Goal: Check status

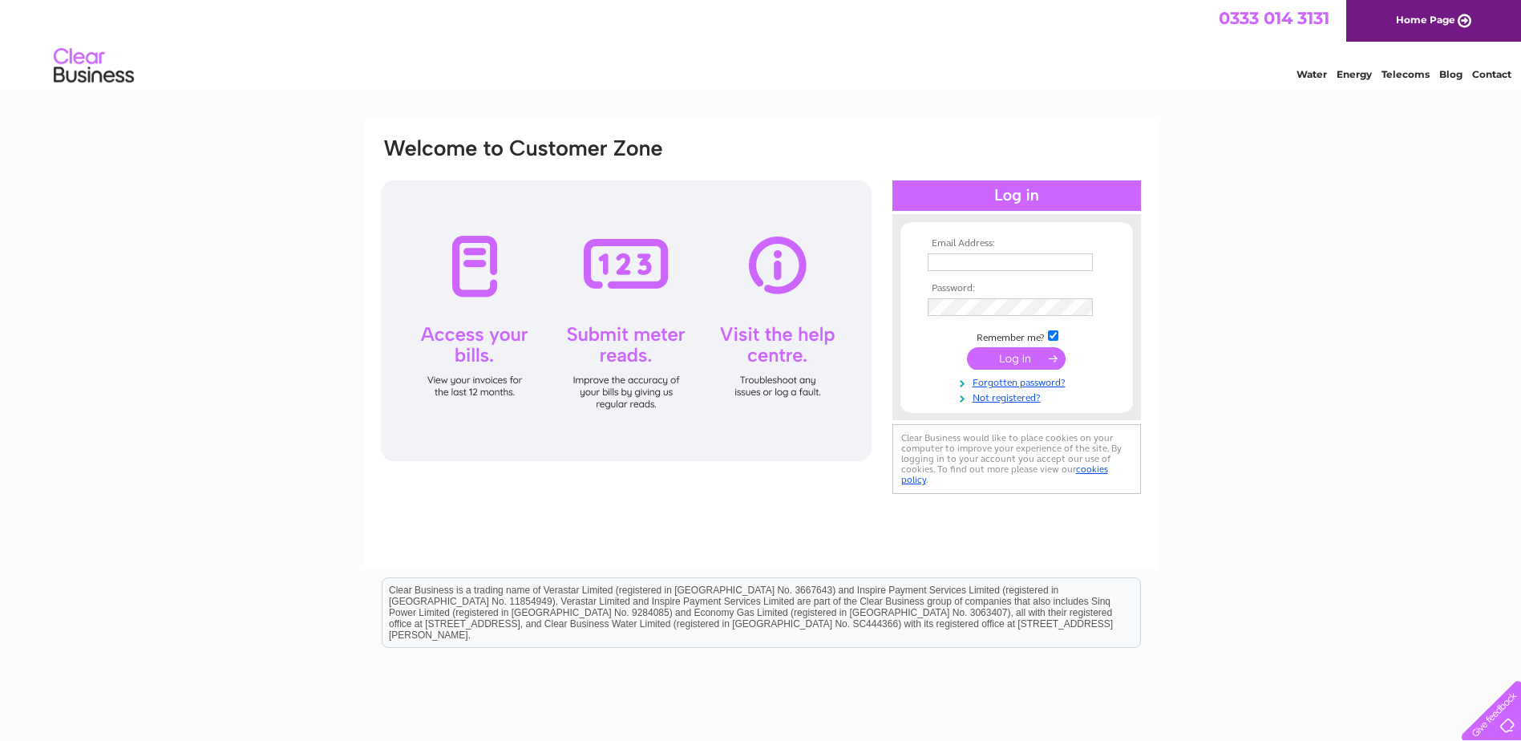
type input "[EMAIL_ADDRESS][DOMAIN_NAME]"
click at [1013, 368] on input "submit" at bounding box center [1016, 358] width 99 height 22
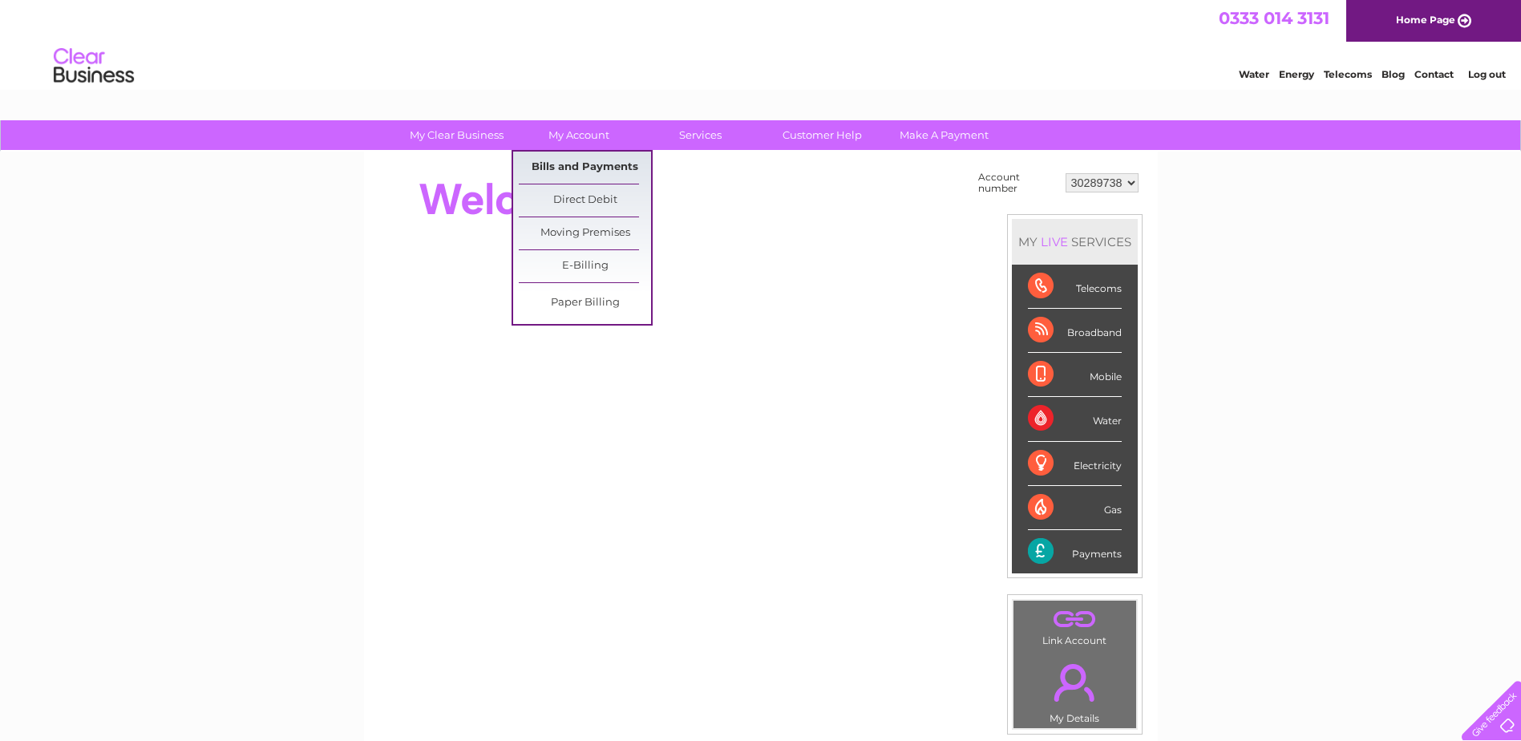
click at [573, 168] on link "Bills and Payments" at bounding box center [585, 168] width 132 height 32
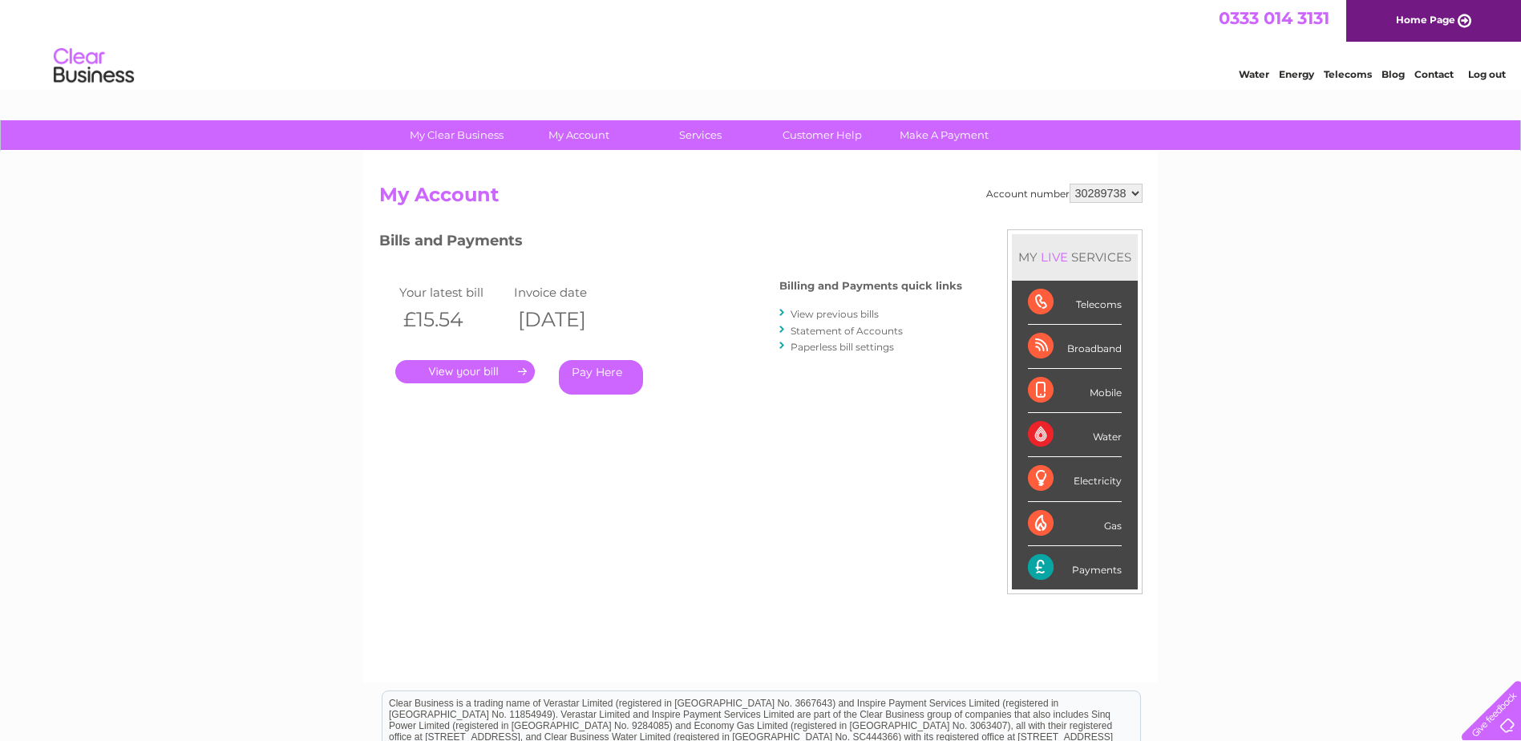
click at [484, 373] on link "." at bounding box center [465, 371] width 140 height 23
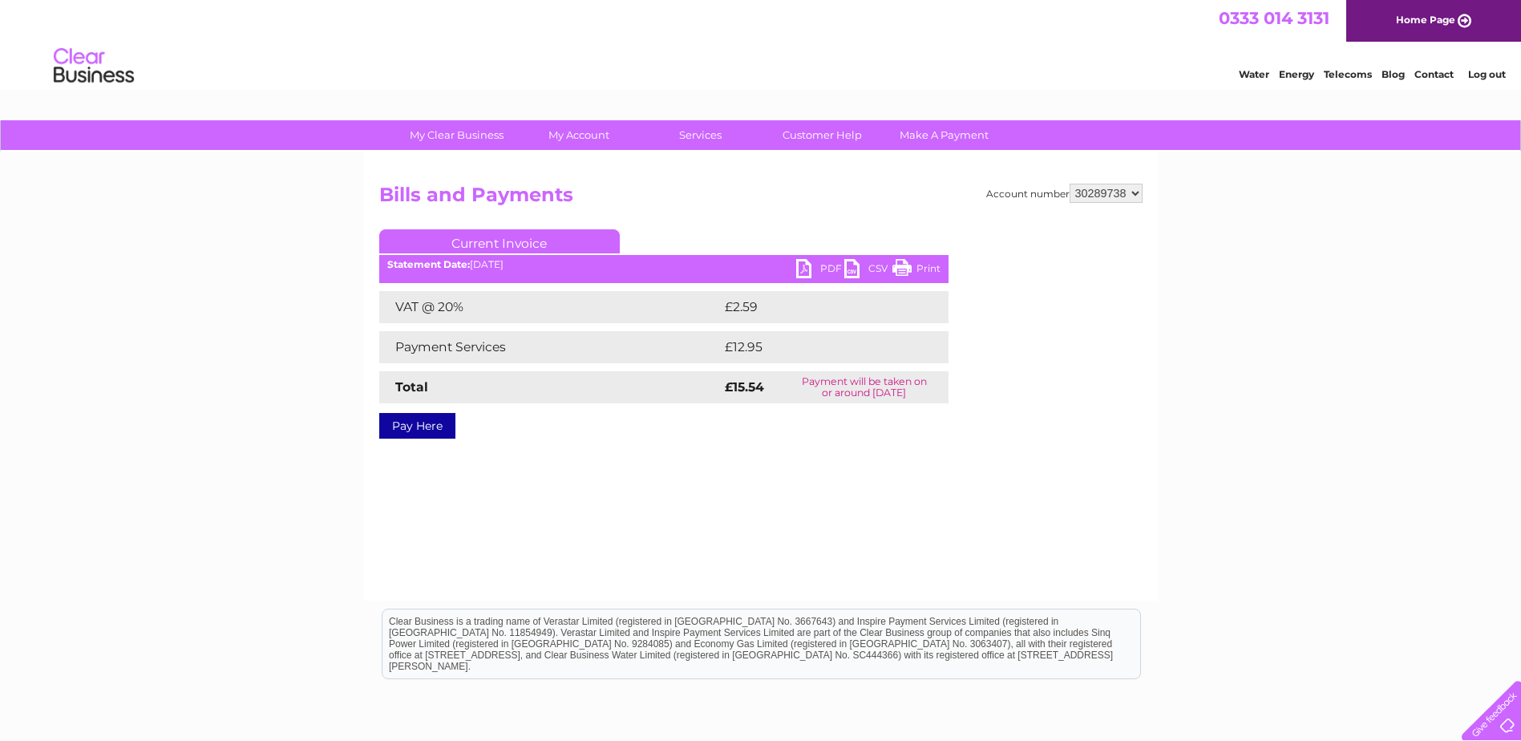
click at [809, 273] on link "PDF" at bounding box center [820, 270] width 48 height 23
click at [825, 265] on link "PDF" at bounding box center [820, 270] width 48 height 23
